Goal: Information Seeking & Learning: Learn about a topic

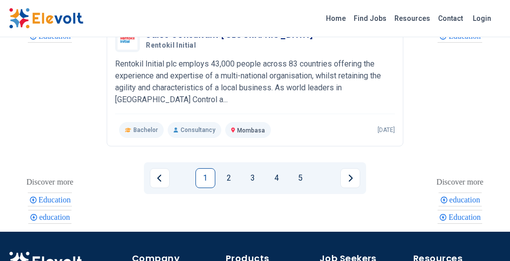
scroll to position [1320, 0]
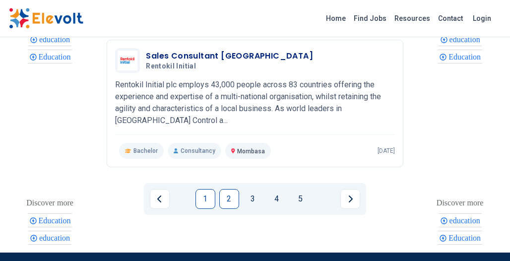
click at [229, 189] on link "2" at bounding box center [229, 199] width 20 height 20
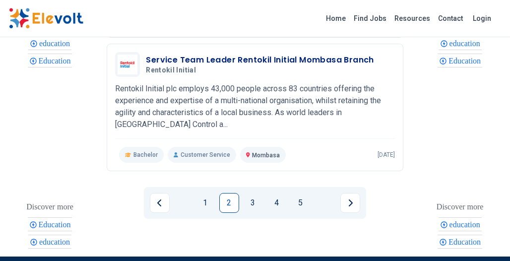
click at [242, 211] on li "2" at bounding box center [231, 203] width 24 height 20
click at [258, 213] on link "3" at bounding box center [253, 203] width 20 height 20
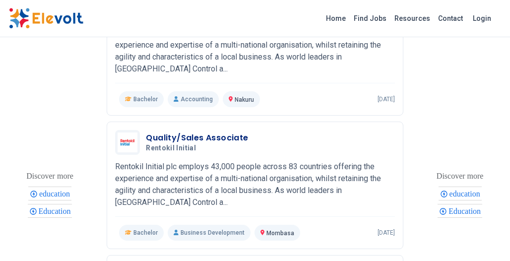
scroll to position [1123, 0]
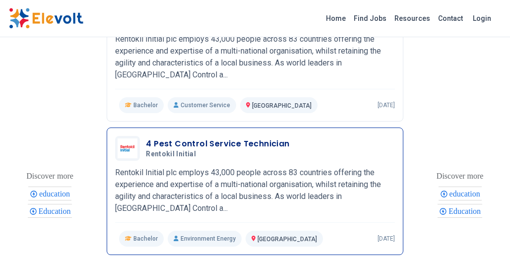
click at [284, 191] on p "Rentokil Initial plc employs 43,000 people across 83 countries offering the exp…" at bounding box center [254, 191] width 279 height 48
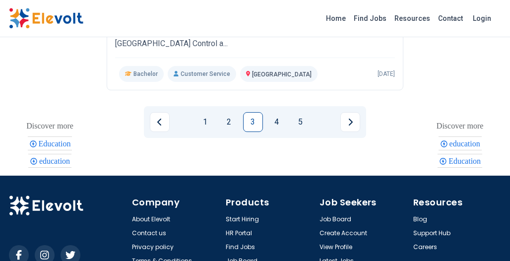
scroll to position [1462, 0]
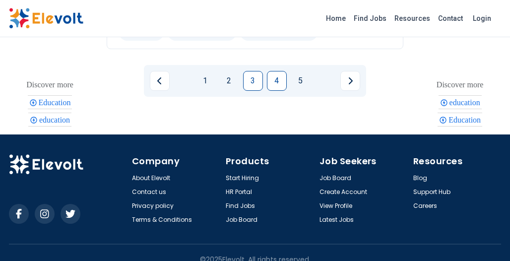
click at [280, 71] on link "4" at bounding box center [277, 81] width 20 height 20
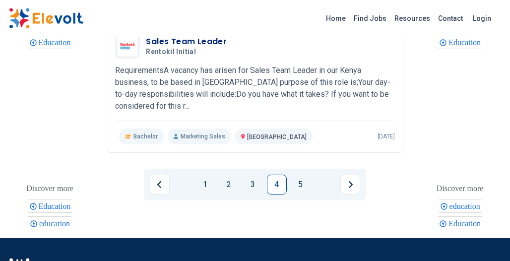
scroll to position [1385, 0]
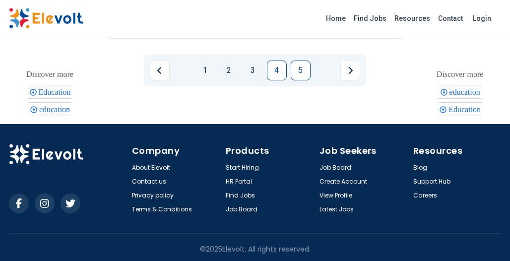
click at [299, 69] on link "5" at bounding box center [300, 70] width 20 height 20
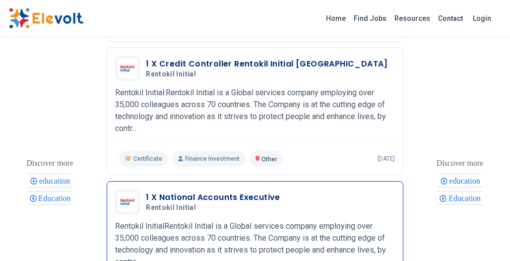
scroll to position [1063, 0]
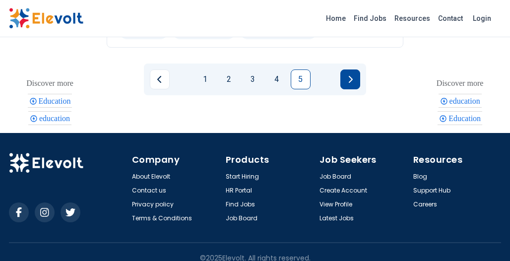
click at [345, 69] on button "Next page" at bounding box center [350, 79] width 20 height 20
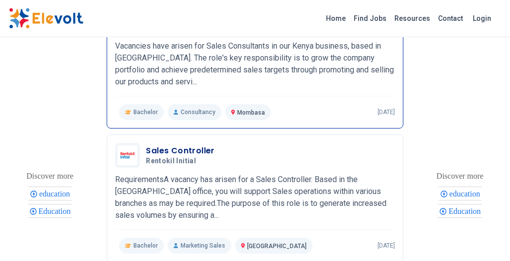
scroll to position [0, 0]
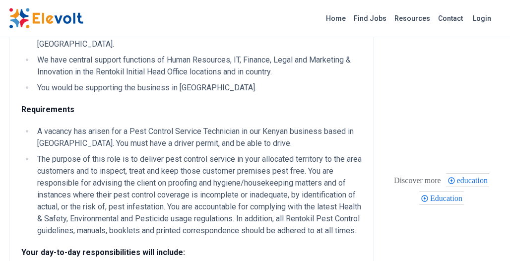
scroll to position [781, 0]
